Goal: Task Accomplishment & Management: Manage account settings

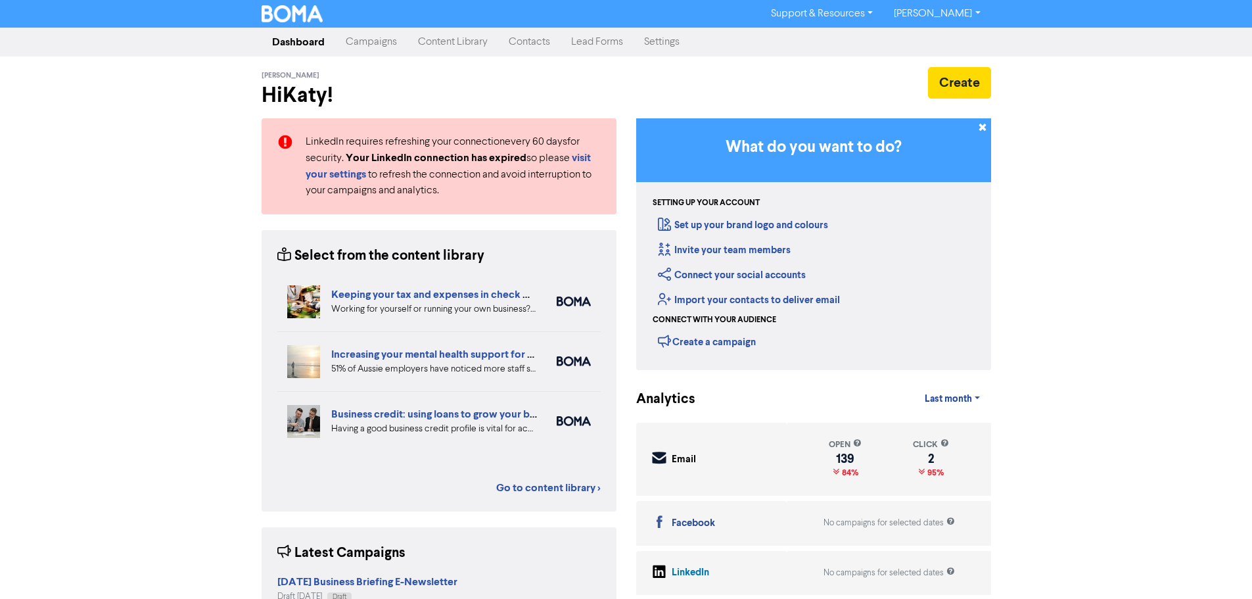
click at [381, 45] on link "Campaigns" at bounding box center [371, 42] width 72 height 26
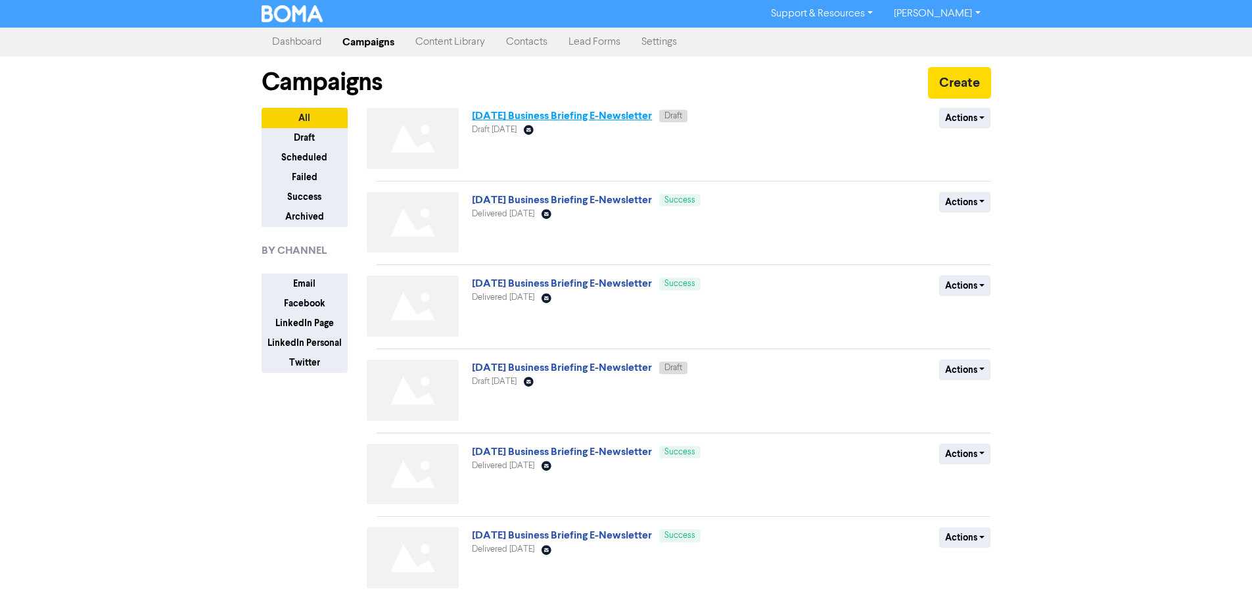
click at [549, 116] on link "[DATE] Business Briefing E-Newsletter" at bounding box center [562, 115] width 180 height 13
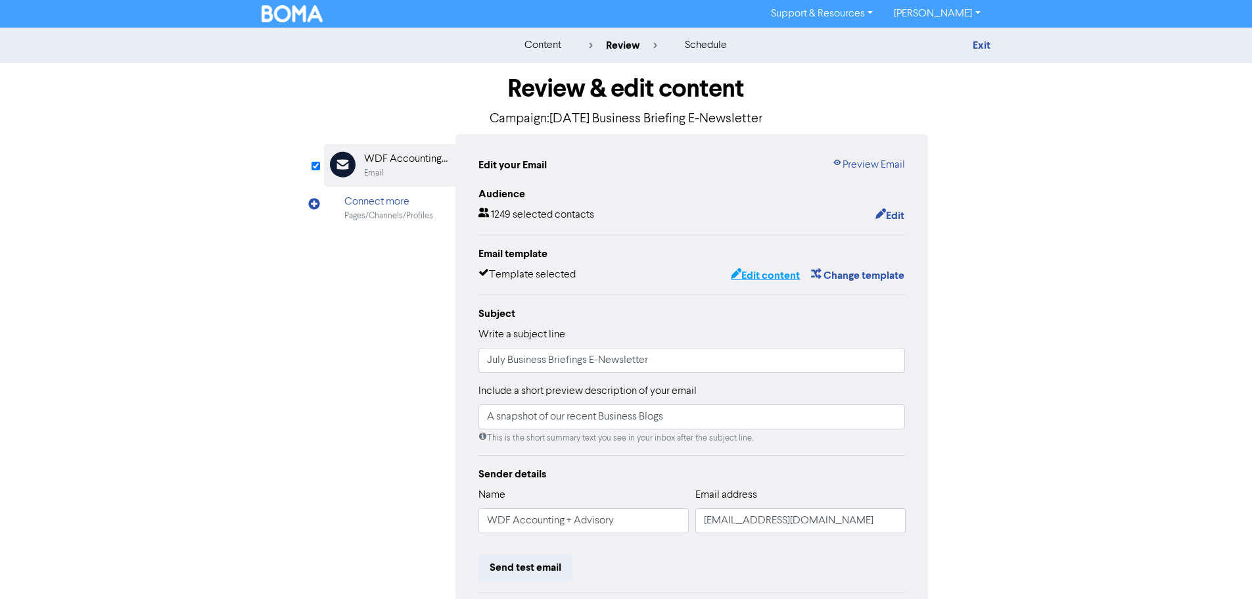
click at [759, 281] on button "Edit content" at bounding box center [765, 275] width 70 height 17
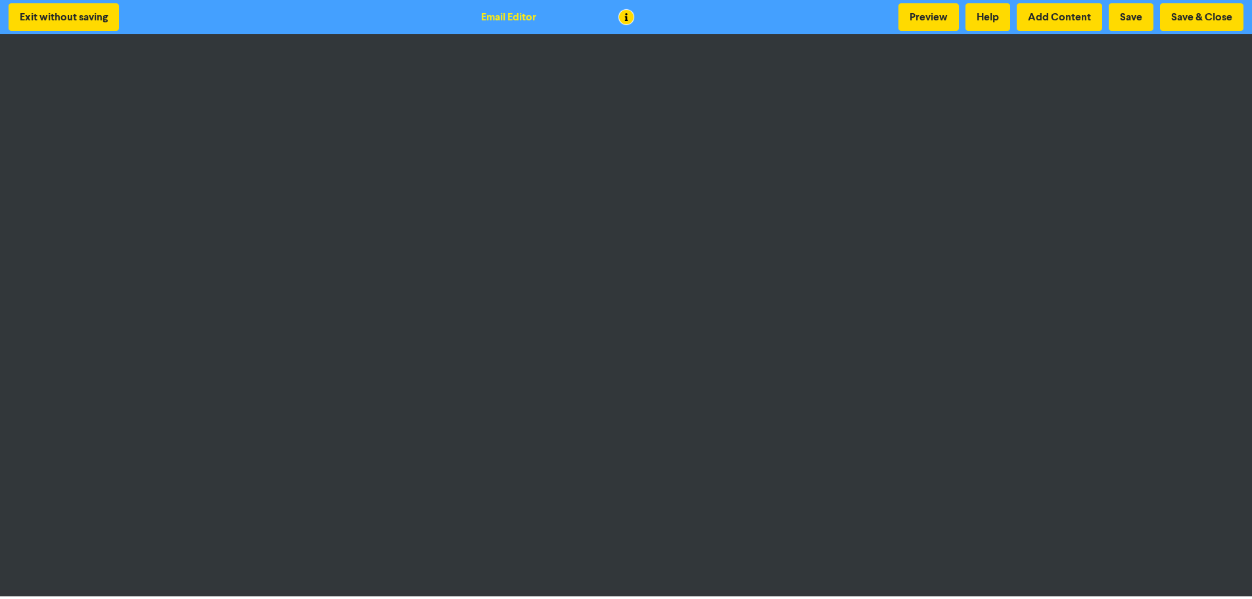
scroll to position [1, 0]
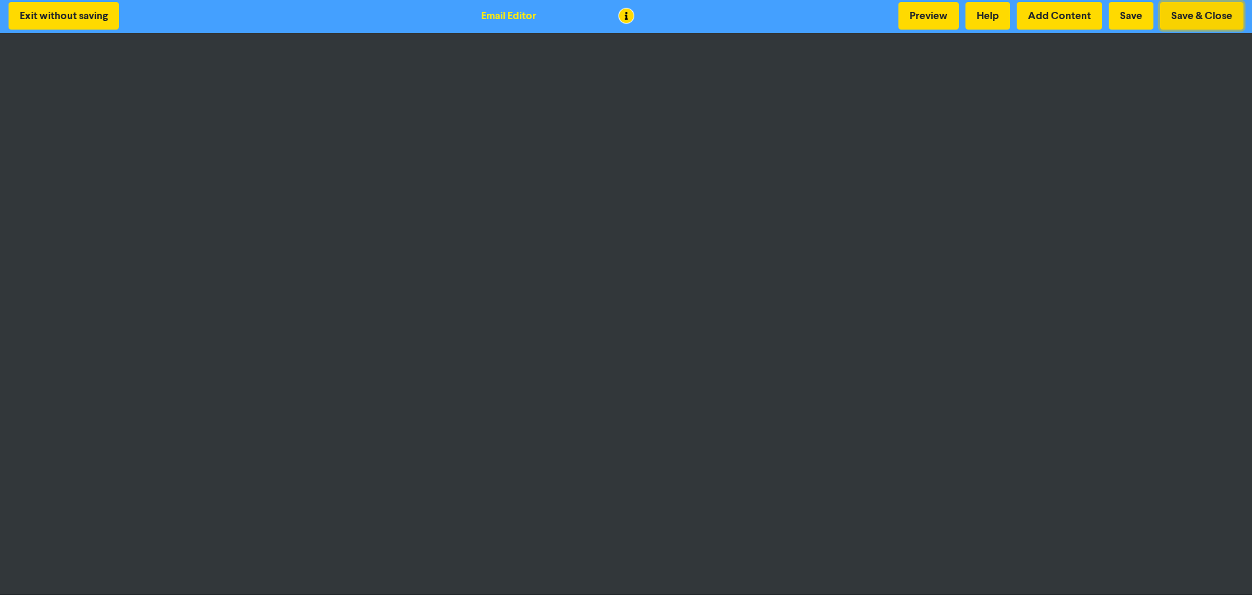
click at [1194, 18] on button "Save & Close" at bounding box center [1201, 16] width 83 height 28
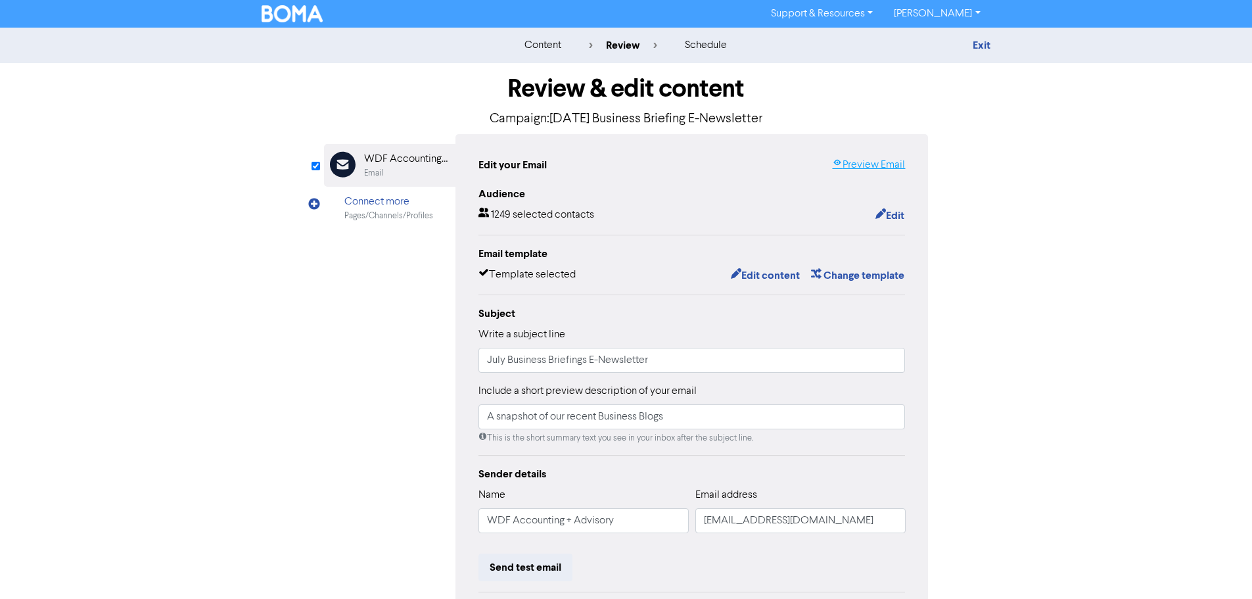
click at [887, 168] on link "Preview Email" at bounding box center [868, 165] width 73 height 16
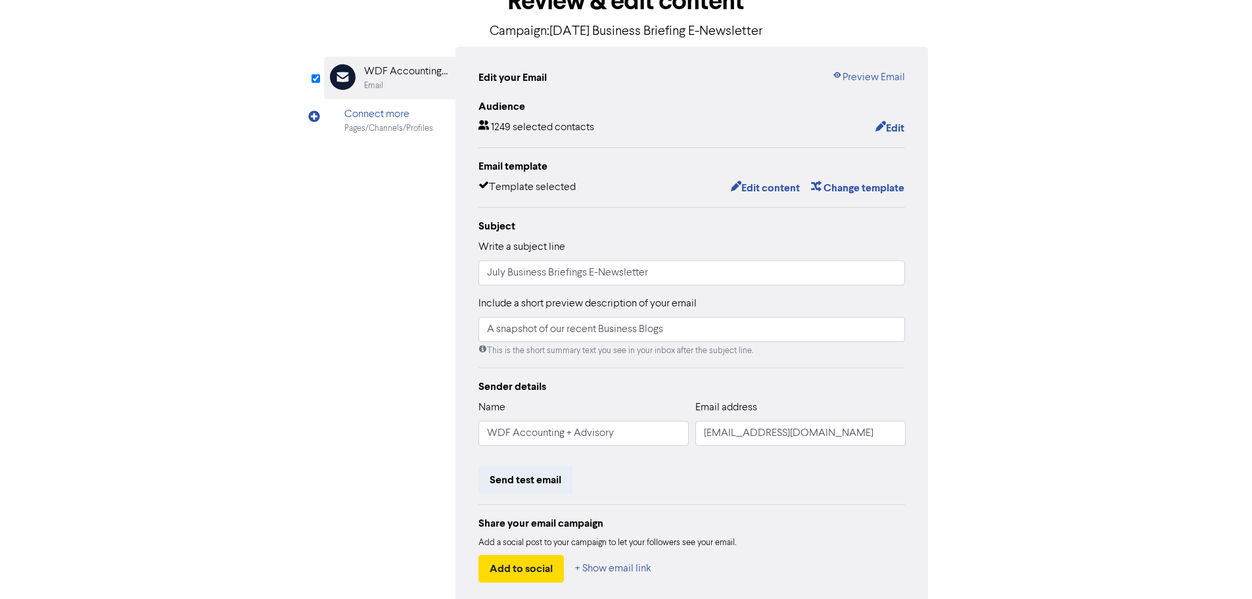
scroll to position [154, 0]
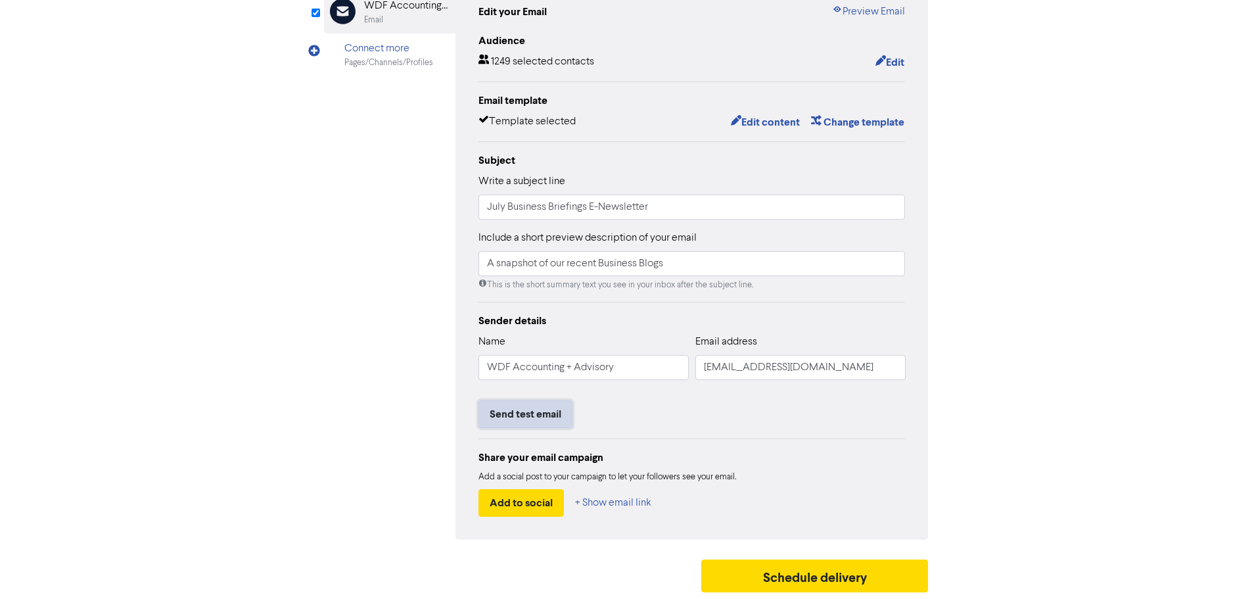
click at [550, 419] on button "Send test email" at bounding box center [526, 414] width 94 height 28
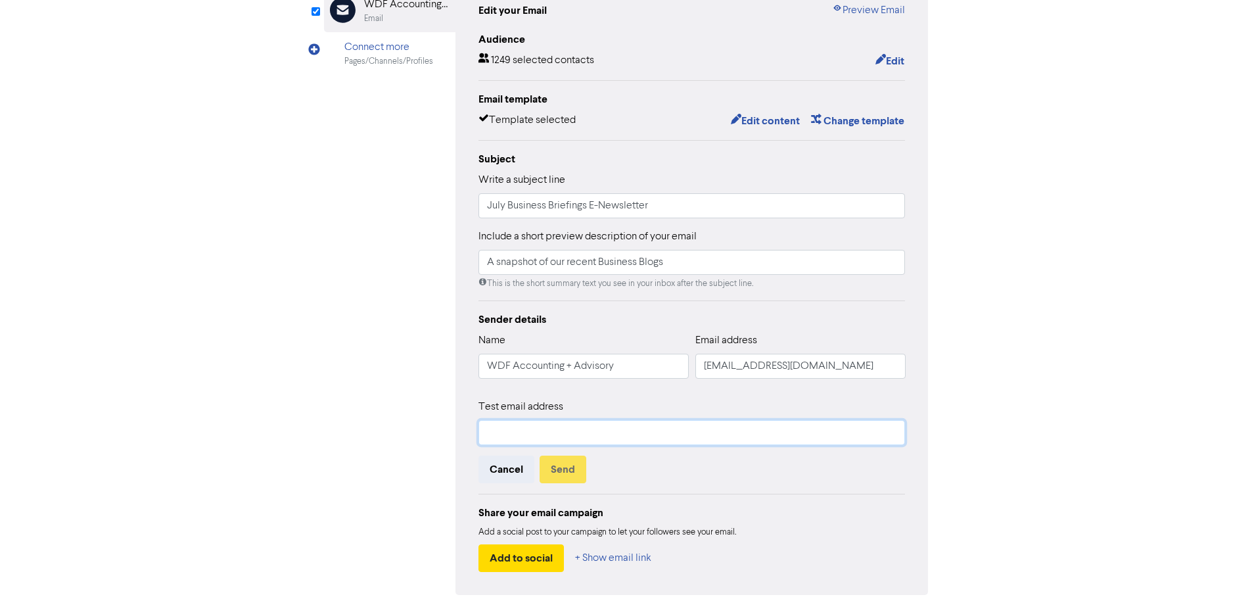
click at [551, 425] on input "text" at bounding box center [692, 432] width 427 height 25
type input "[EMAIL_ADDRESS][DOMAIN_NAME]"
click at [573, 469] on button "Send" at bounding box center [563, 469] width 47 height 28
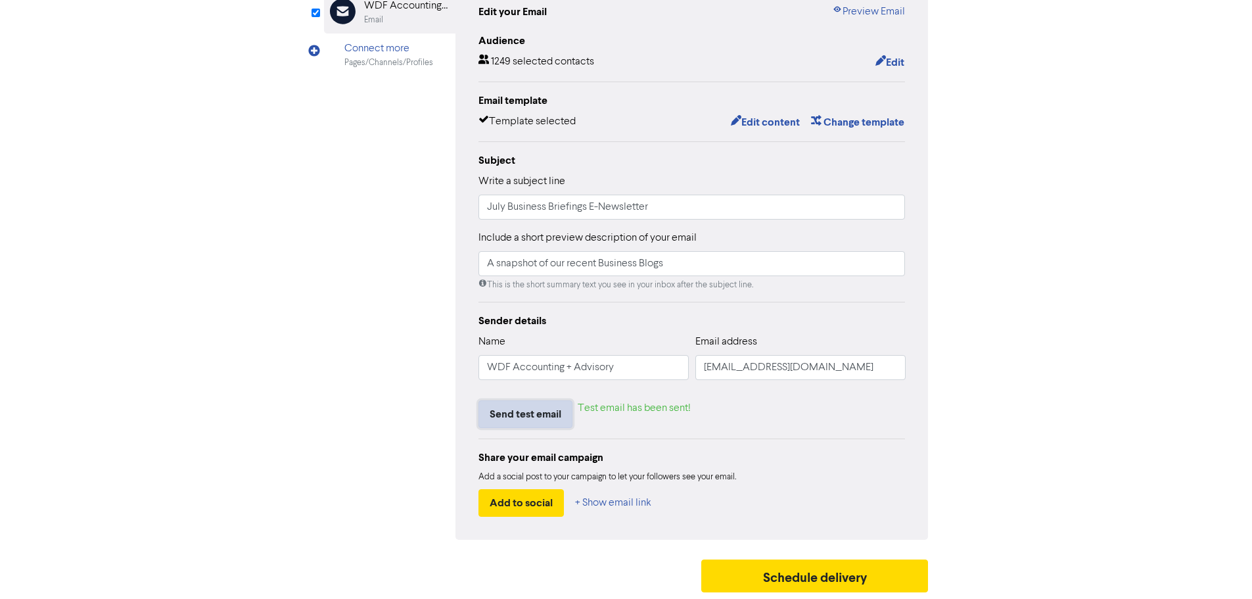
click at [546, 418] on button "Send test email" at bounding box center [526, 414] width 94 height 28
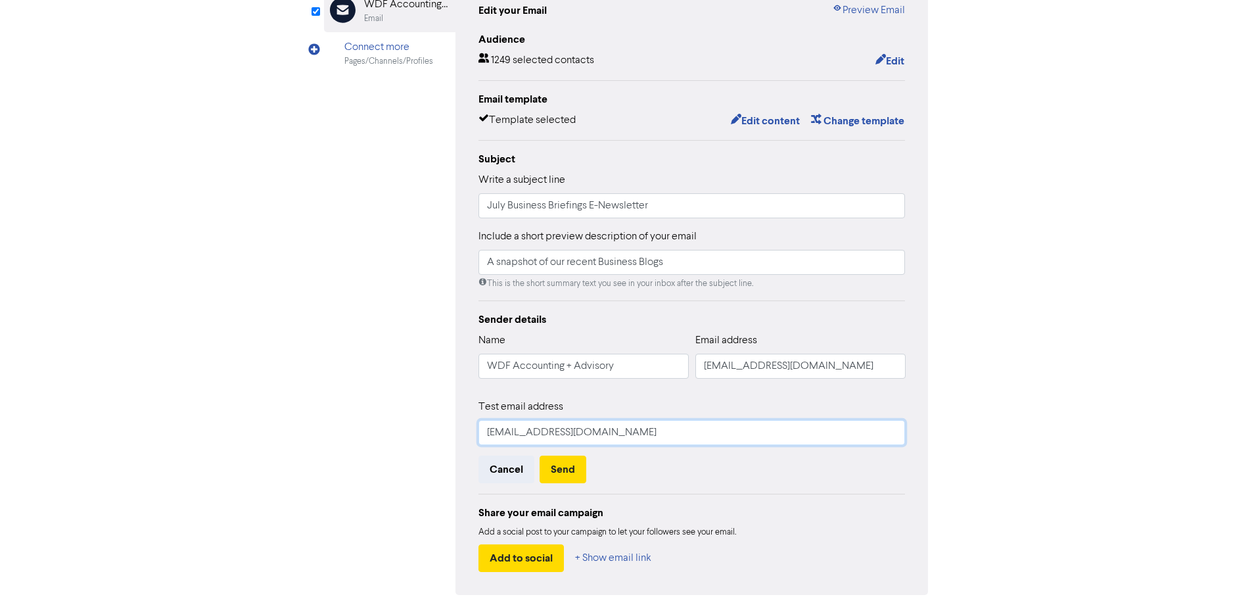
click at [551, 443] on input "[EMAIL_ADDRESS][DOMAIN_NAME]" at bounding box center [692, 432] width 427 height 25
drag, startPoint x: 569, startPoint y: 434, endPoint x: 435, endPoint y: 437, distance: 134.1
click at [435, 437] on div "Email Created with Sketch. WDF Accounting + Advisory Email Connect more Pages/C…" at bounding box center [626, 287] width 605 height 615
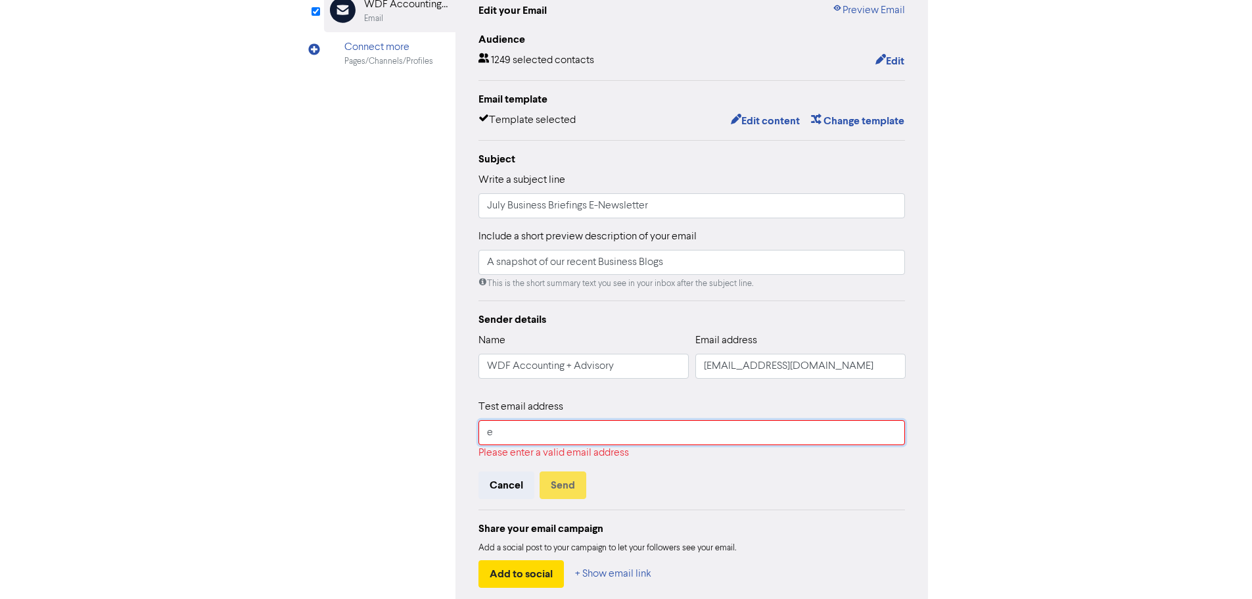
type input "ewillers@wdf.com.au"
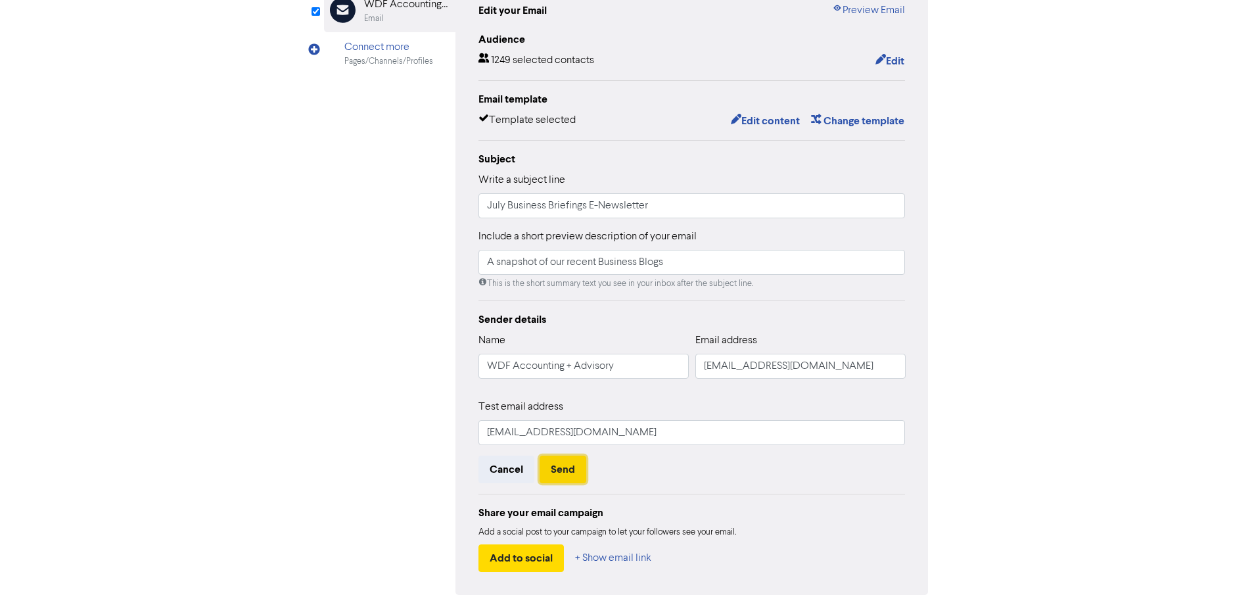
click at [571, 479] on button "Send" at bounding box center [563, 469] width 47 height 28
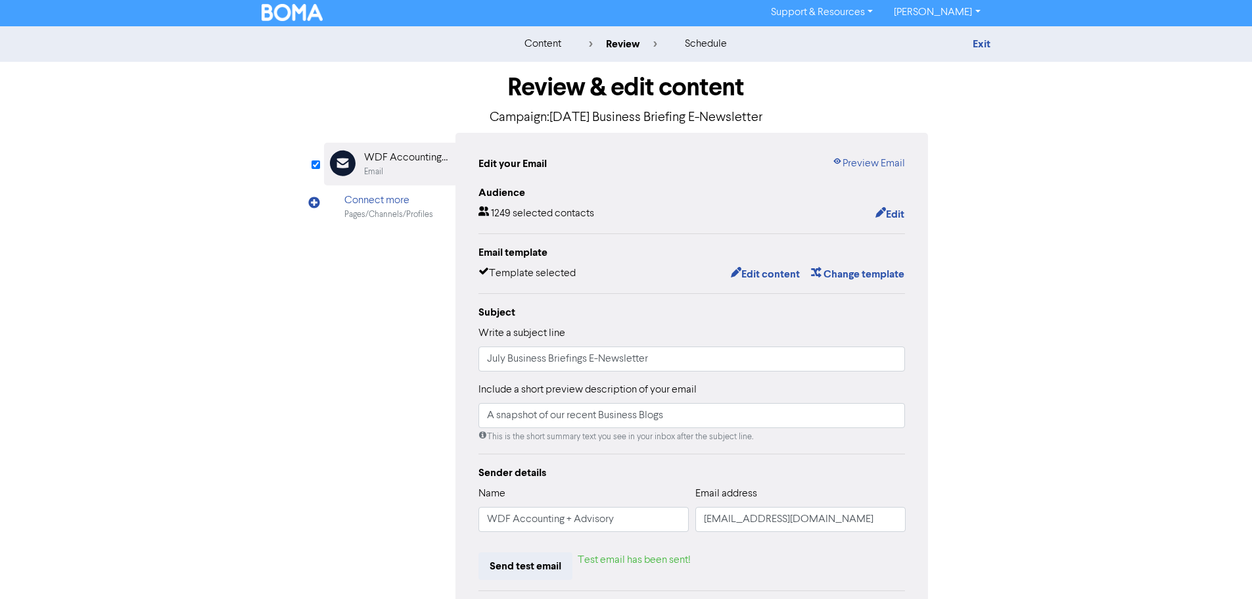
scroll to position [0, 0]
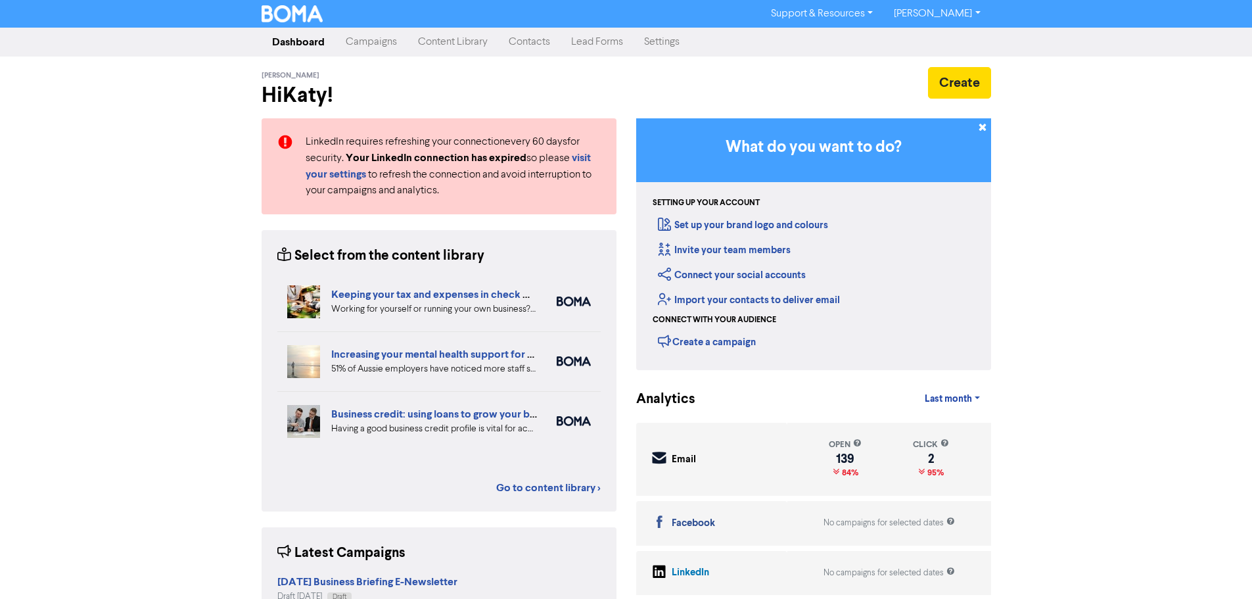
click at [457, 44] on link "Content Library" at bounding box center [453, 42] width 91 height 26
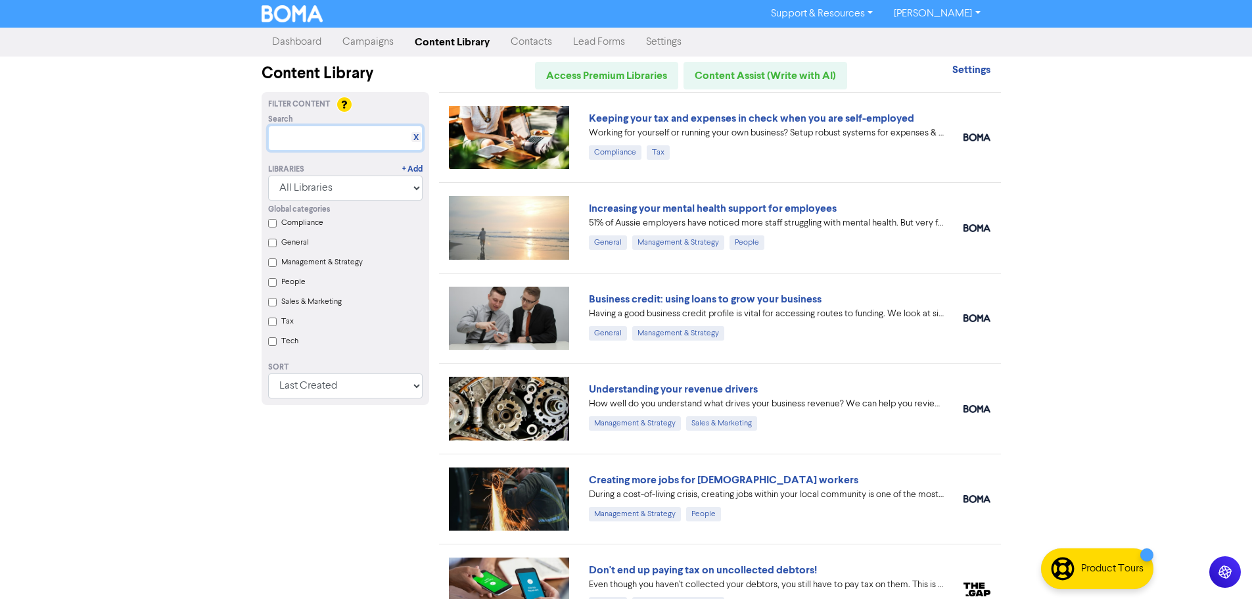
click at [369, 139] on input "text" at bounding box center [345, 138] width 154 height 25
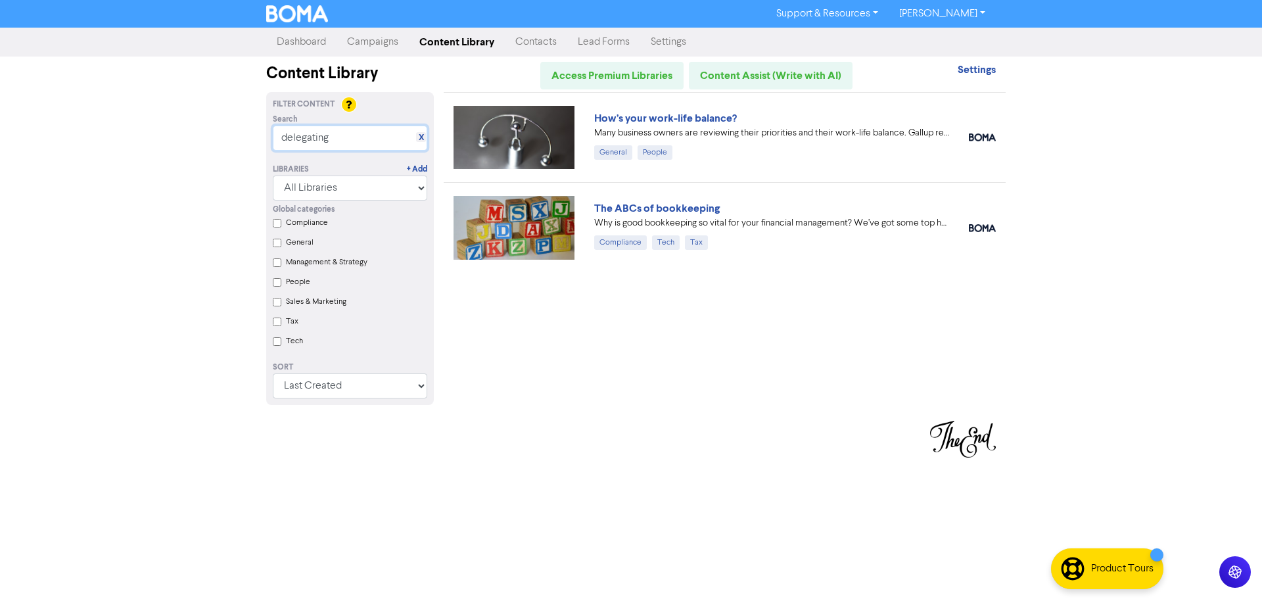
click at [356, 133] on input "delegating" at bounding box center [350, 138] width 154 height 25
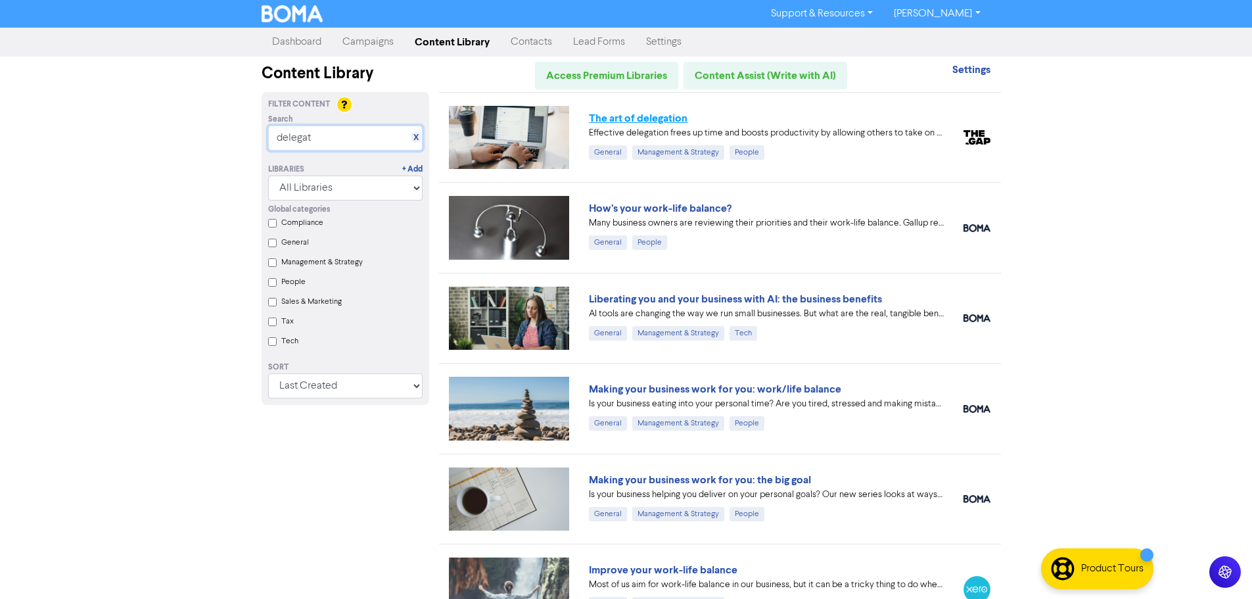
type input "delegat"
click at [637, 118] on link "The art of delegation" at bounding box center [638, 118] width 99 height 13
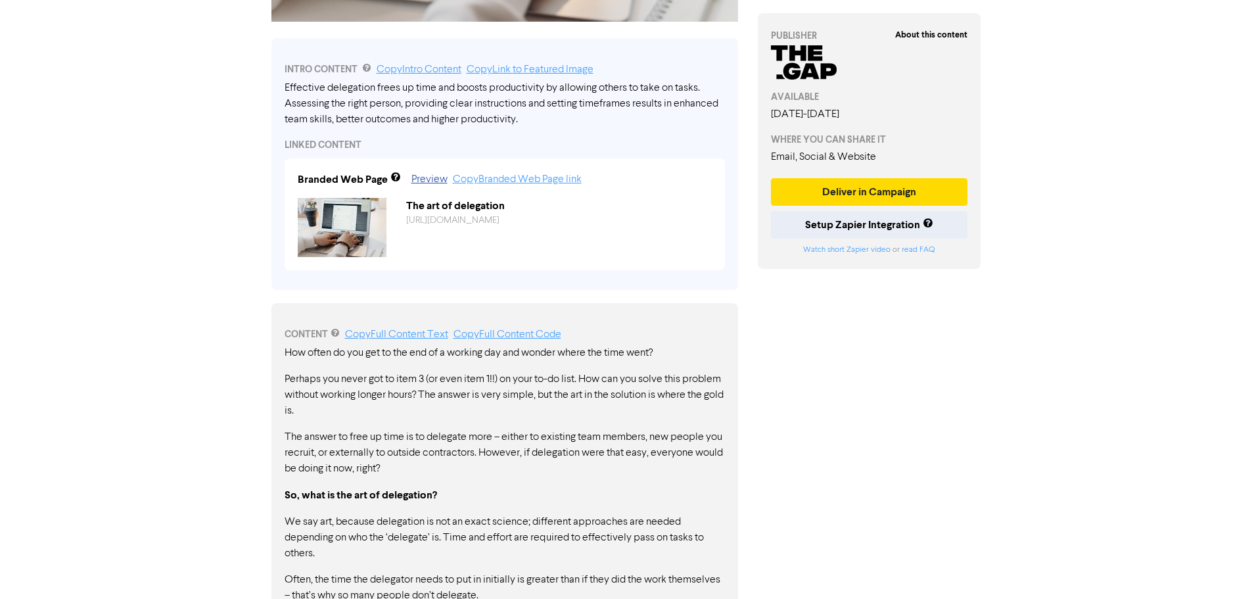
scroll to position [460, 0]
